Goal: Information Seeking & Learning: Learn about a topic

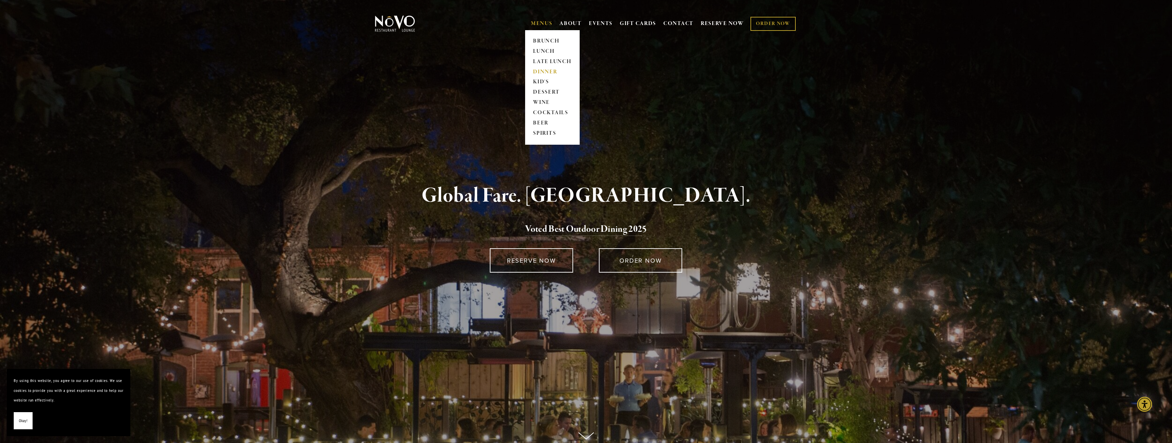
click at [542, 71] on link "DINNER" at bounding box center [552, 72] width 43 height 10
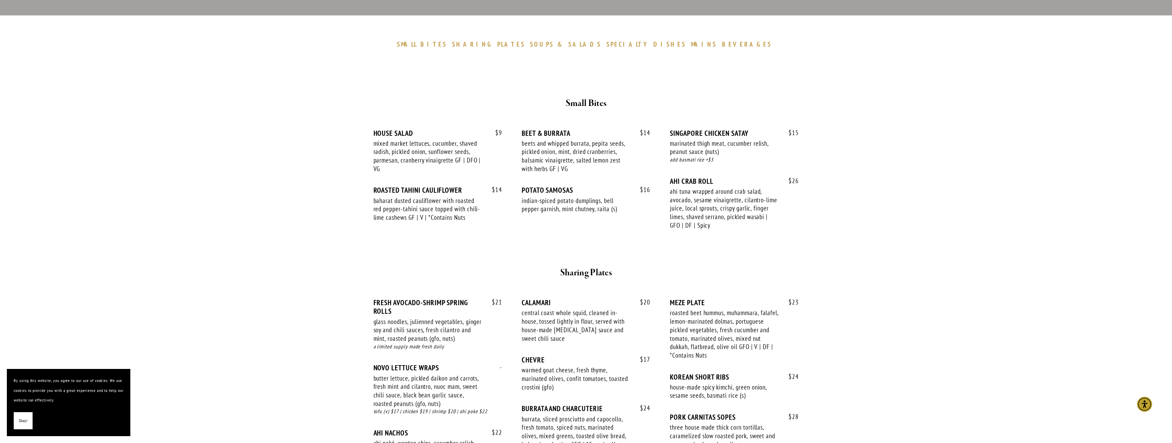
scroll to position [172, 0]
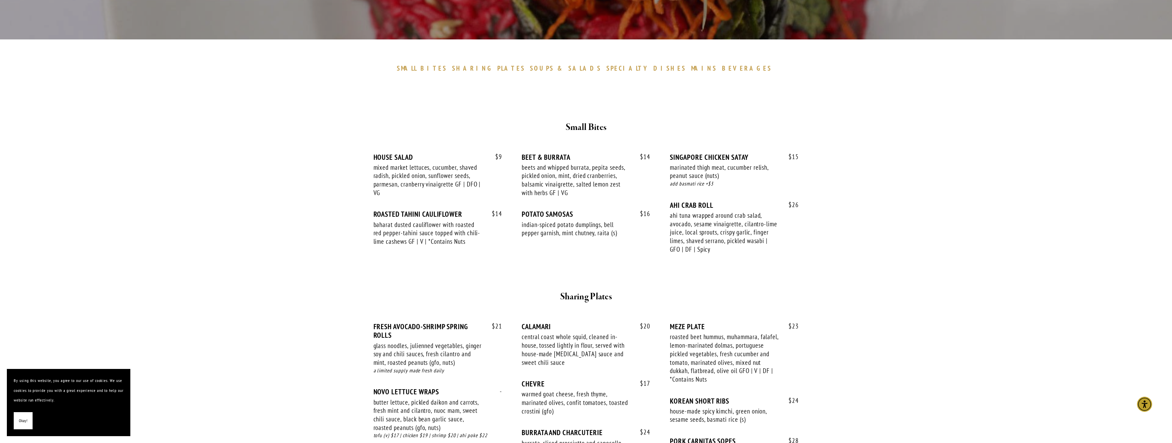
click at [722, 70] on span "BEVERAGES" at bounding box center [747, 68] width 50 height 8
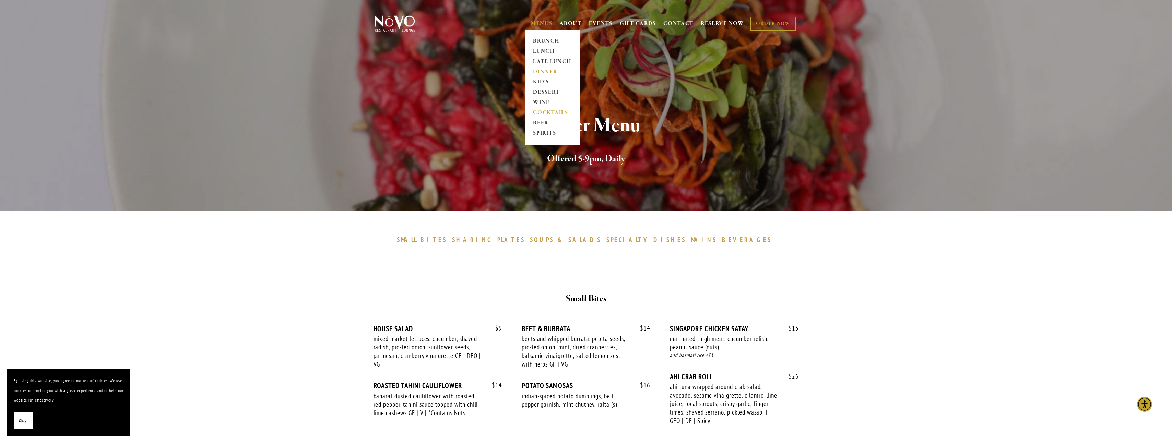
click at [545, 111] on link "COCKTAILS" at bounding box center [552, 113] width 43 height 10
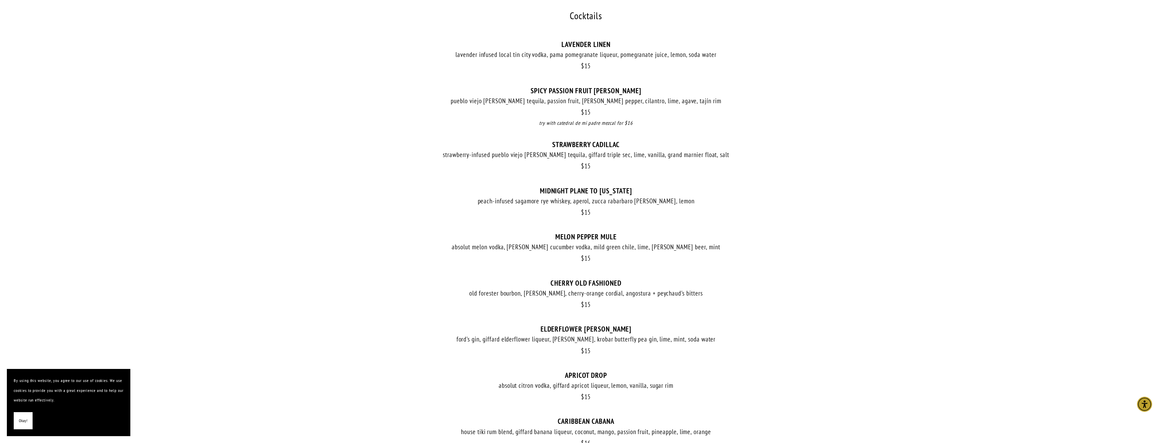
scroll to position [240, 0]
